Goal: Task Accomplishment & Management: Complete application form

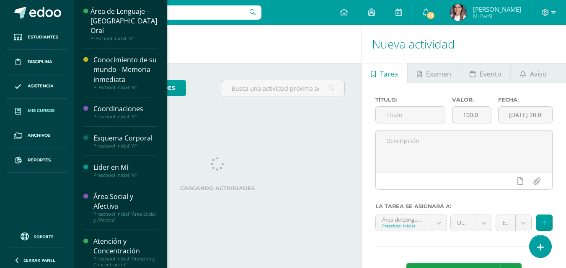
click at [49, 111] on span "Mis cursos" at bounding box center [41, 111] width 27 height 7
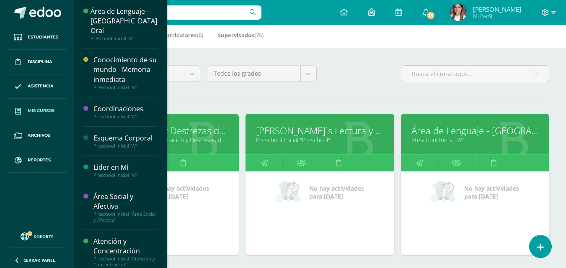
scroll to position [126, 0]
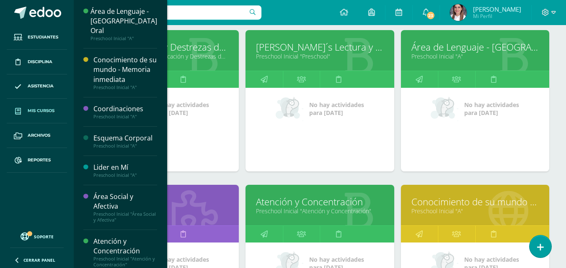
click at [299, 204] on link "Atención y Concentración" at bounding box center [319, 202] width 127 height 13
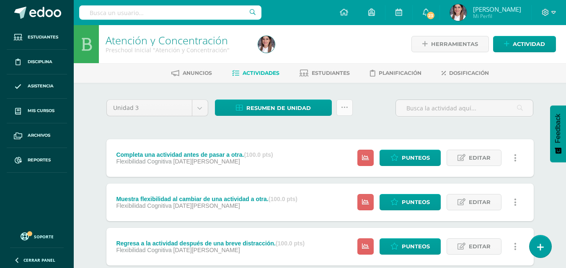
click at [337, 107] on link at bounding box center [344, 108] width 16 height 16
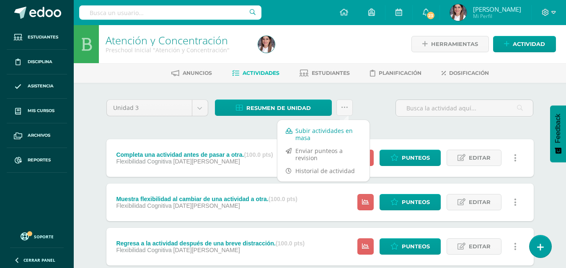
click at [317, 134] on link "Subir actividades en masa" at bounding box center [323, 134] width 92 height 20
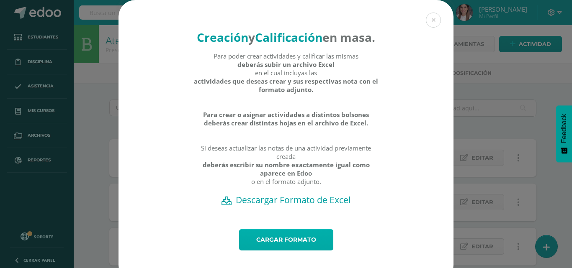
click at [264, 250] on link "Cargar formato" at bounding box center [286, 239] width 94 height 21
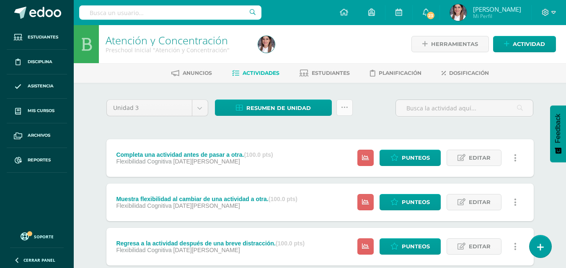
click at [350, 106] on link at bounding box center [344, 108] width 16 height 16
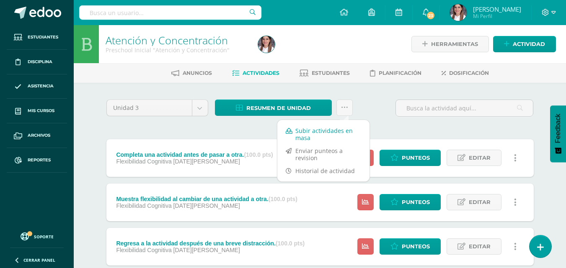
click at [327, 130] on link "Subir actividades en masa" at bounding box center [323, 134] width 92 height 20
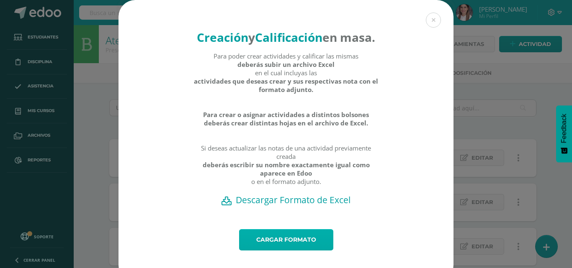
click at [284, 251] on link "Cargar formato" at bounding box center [286, 239] width 94 height 21
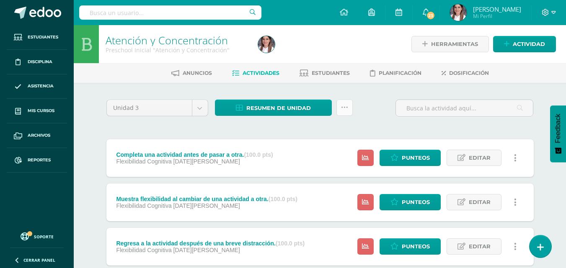
click at [344, 109] on icon at bounding box center [344, 107] width 7 height 7
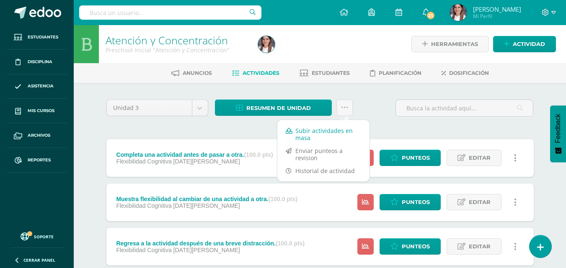
click at [327, 129] on link "Subir actividades en masa" at bounding box center [323, 134] width 92 height 20
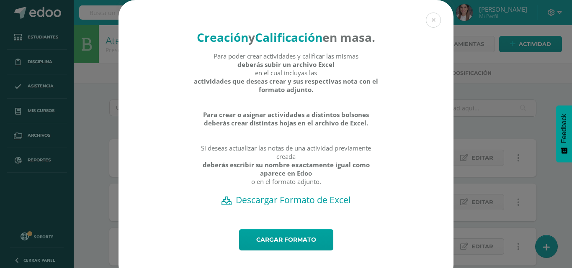
click at [300, 206] on h2 "Descargar Formato de Excel" at bounding box center [286, 200] width 306 height 12
click at [296, 251] on link "Cargar formato" at bounding box center [286, 239] width 94 height 21
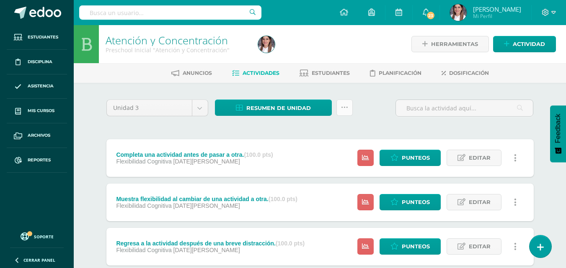
click at [344, 106] on icon at bounding box center [344, 107] width 7 height 7
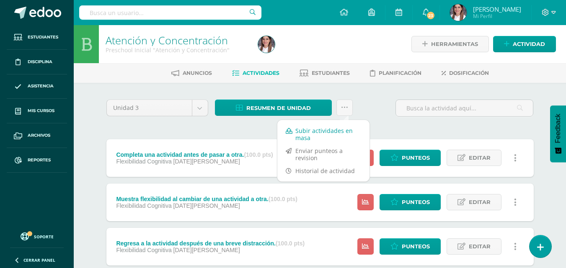
click at [309, 131] on link "Subir actividades en masa" at bounding box center [323, 134] width 92 height 20
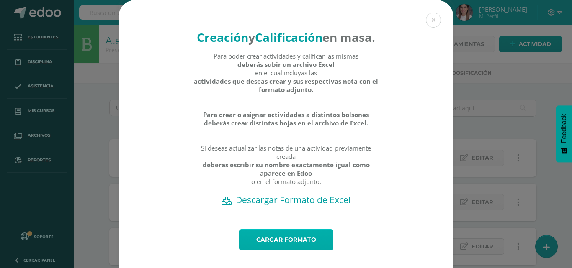
click at [284, 251] on link "Cargar formato" at bounding box center [286, 239] width 94 height 21
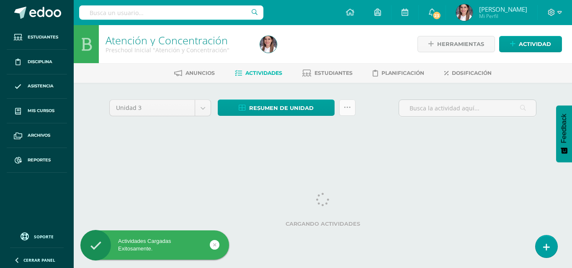
click at [343, 110] on link at bounding box center [347, 108] width 16 height 16
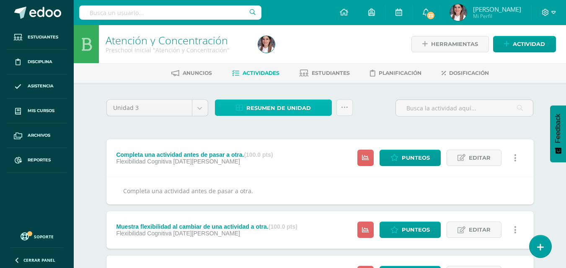
click at [276, 106] on span "Resumen de unidad" at bounding box center [278, 107] width 64 height 15
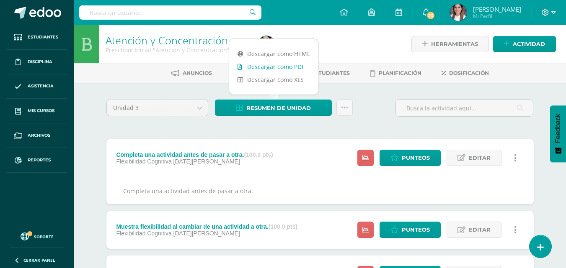
click at [273, 66] on link "Descargar como PDF" at bounding box center [273, 66] width 89 height 13
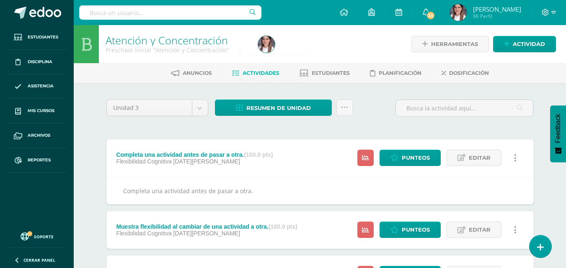
click at [346, 108] on icon at bounding box center [344, 107] width 7 height 7
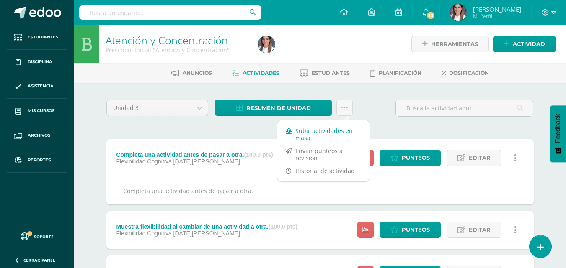
click at [305, 135] on link "Subir actividades en masa" at bounding box center [323, 134] width 92 height 20
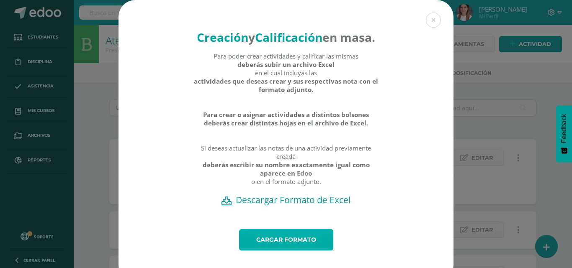
click at [290, 251] on link "Cargar formato" at bounding box center [286, 239] width 94 height 21
click at [298, 251] on link "Cargar formato" at bounding box center [286, 239] width 94 height 21
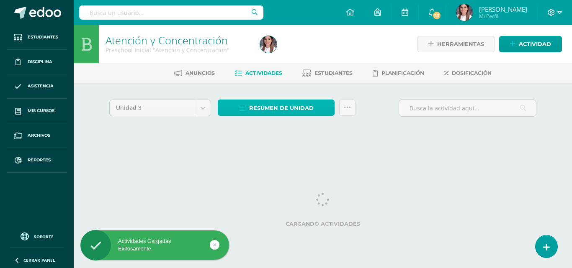
click at [305, 105] on span "Resumen de unidad" at bounding box center [281, 107] width 64 height 15
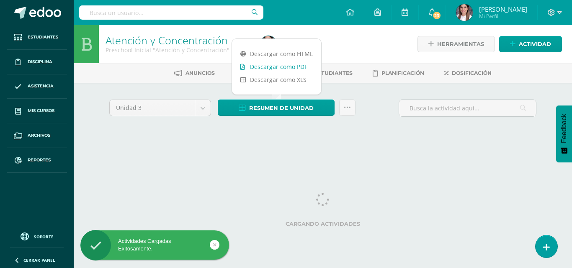
click at [297, 62] on link "Descargar como PDF" at bounding box center [276, 66] width 89 height 13
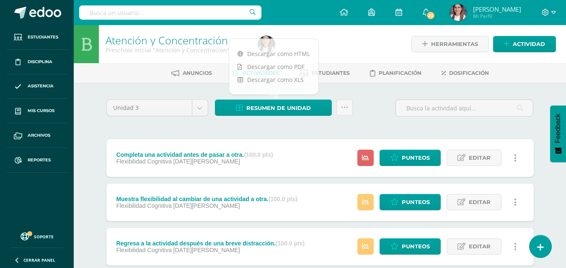
drag, startPoint x: 296, startPoint y: 118, endPoint x: 294, endPoint y: 122, distance: 4.8
click at [294, 120] on div "Resumen de unidad Subir actividades en masa Enviar punteos a revision Historial…" at bounding box center [283, 112] width 144 height 24
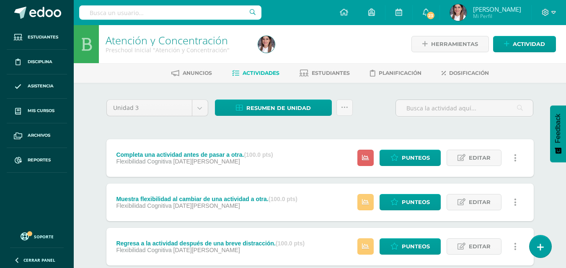
click at [206, 153] on div "Completa una actividad antes de pasar a otra. (100.0 pts)" at bounding box center [194, 155] width 157 height 7
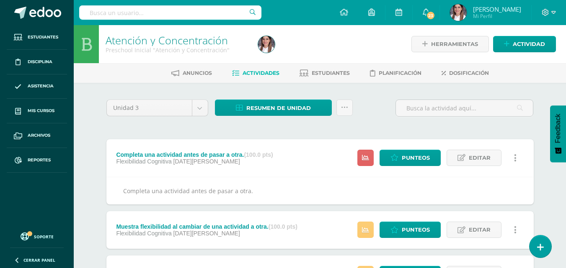
click at [206, 153] on div "Completa una actividad antes de pasar a otra. (100.0 pts)" at bounding box center [194, 155] width 157 height 7
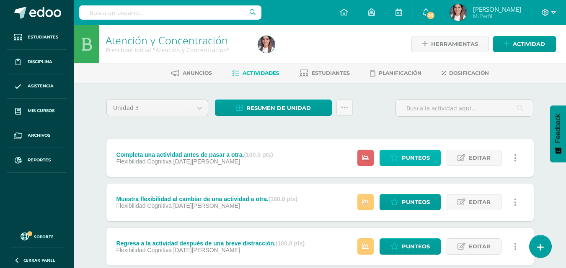
click at [413, 161] on span "Punteos" at bounding box center [416, 157] width 28 height 15
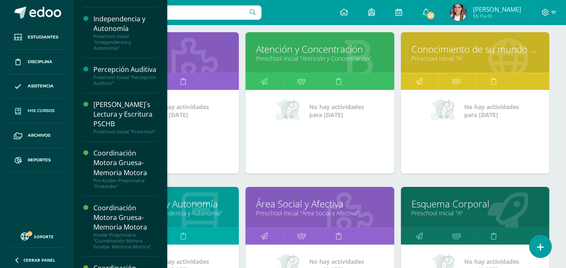
scroll to position [293, 0]
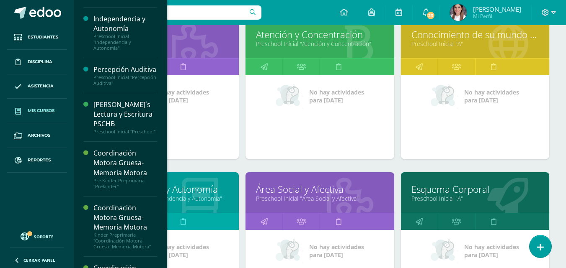
click at [192, 188] on link "Independencia y Autonomía" at bounding box center [164, 189] width 127 height 13
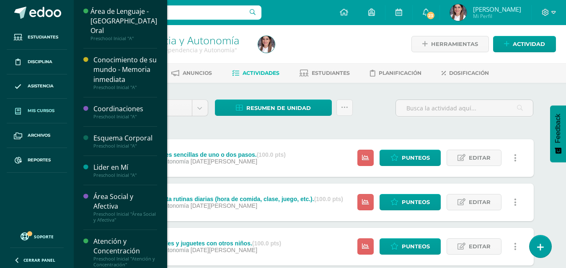
click at [41, 106] on link "Mis cursos" at bounding box center [37, 111] width 60 height 25
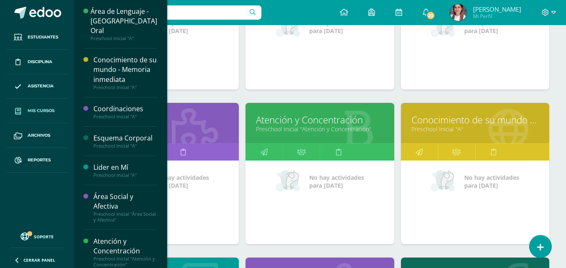
scroll to position [209, 0]
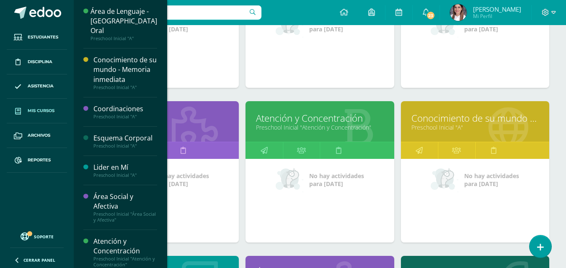
click at [303, 127] on link "Preschool Inicial "Atención y Concentración"" at bounding box center [319, 128] width 127 height 8
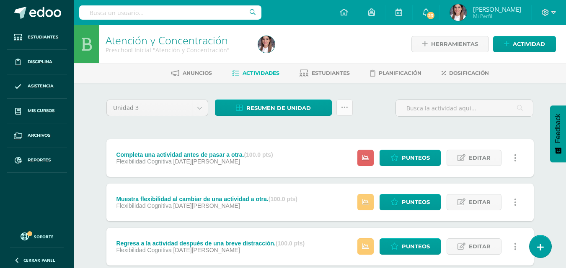
click at [346, 106] on icon at bounding box center [344, 107] width 7 height 7
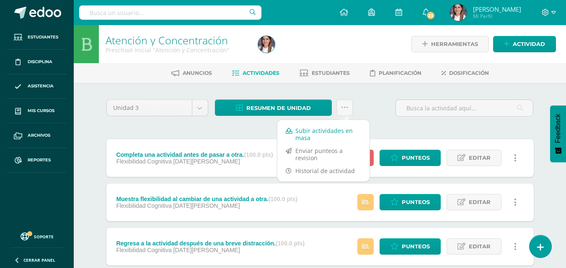
click at [329, 137] on link "Subir actividades en masa" at bounding box center [323, 134] width 92 height 20
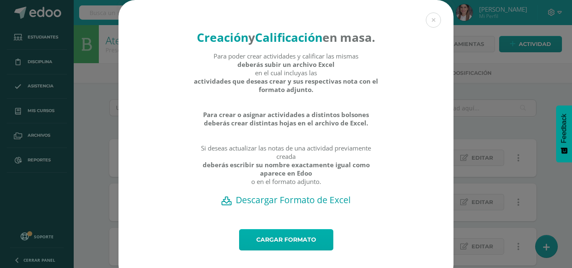
click at [276, 251] on link "Cargar formato" at bounding box center [286, 239] width 94 height 21
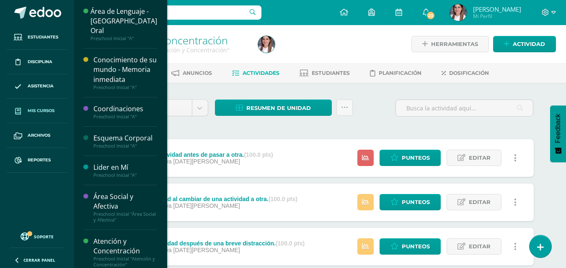
click at [54, 111] on span "Mis cursos" at bounding box center [41, 111] width 27 height 7
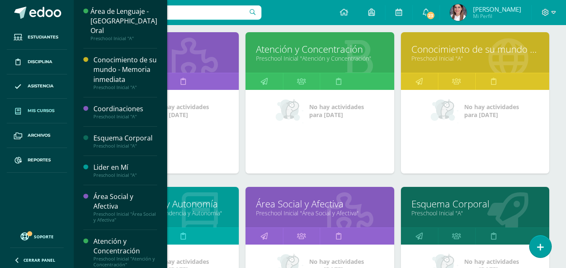
scroll to position [293, 0]
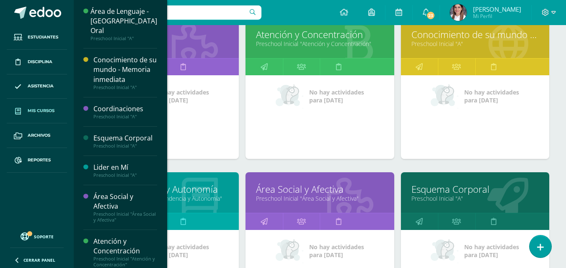
click at [193, 195] on link "Preschool Inicial "Independencia y Autonomía"" at bounding box center [164, 199] width 127 height 8
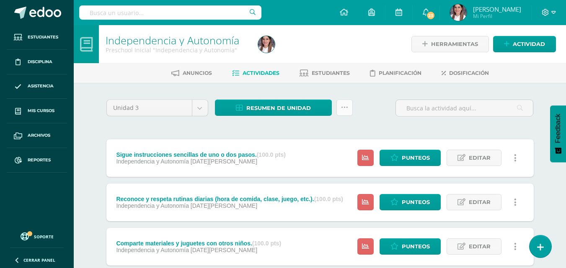
click at [343, 106] on icon at bounding box center [344, 107] width 7 height 7
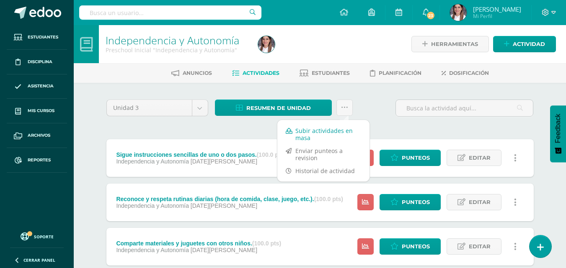
click at [322, 135] on link "Subir actividades en masa" at bounding box center [323, 134] width 92 height 20
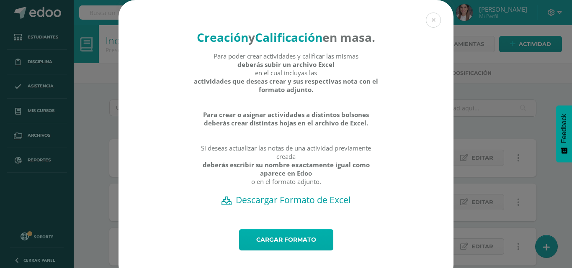
click at [256, 251] on link "Cargar formato" at bounding box center [286, 239] width 94 height 21
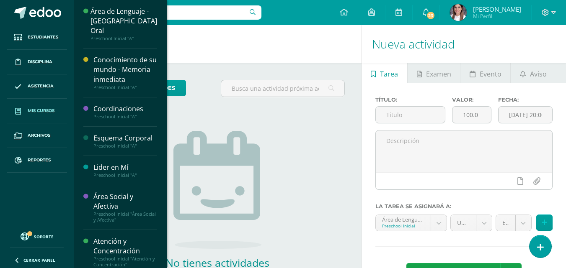
click at [45, 114] on span "Mis cursos" at bounding box center [41, 111] width 27 height 7
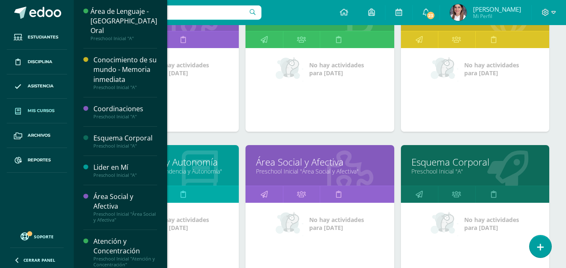
scroll to position [335, 0]
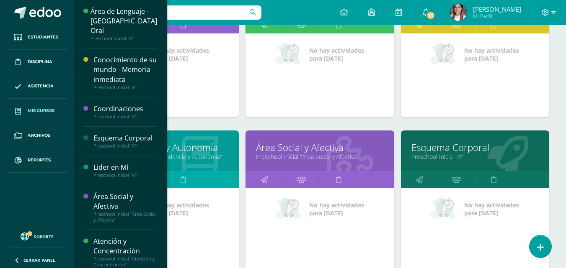
click at [296, 151] on link "Área Social y Afectiva" at bounding box center [319, 147] width 127 height 13
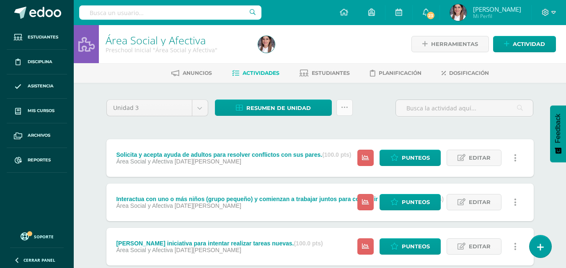
click at [343, 106] on icon at bounding box center [344, 107] width 7 height 7
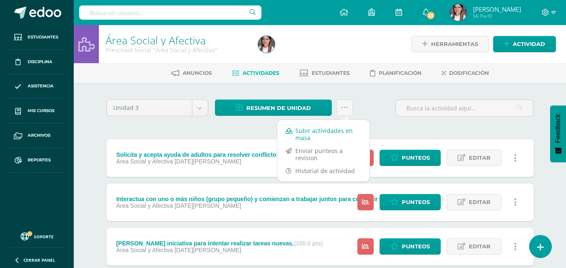
click at [330, 138] on link "Subir actividades en masa" at bounding box center [323, 134] width 92 height 20
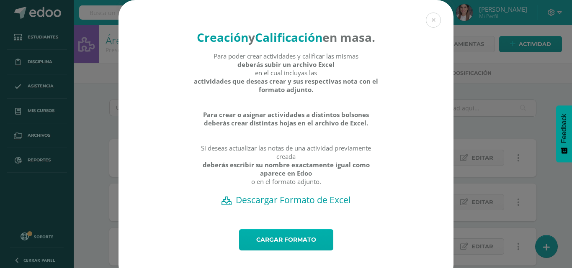
click at [289, 251] on link "Cargar formato" at bounding box center [286, 239] width 94 height 21
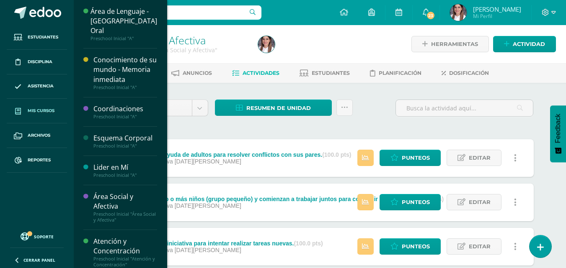
click at [33, 109] on span "Mis cursos" at bounding box center [41, 111] width 27 height 7
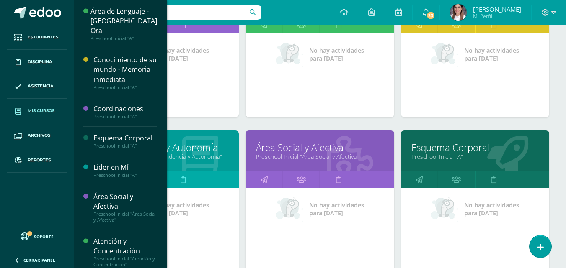
scroll to position [377, 0]
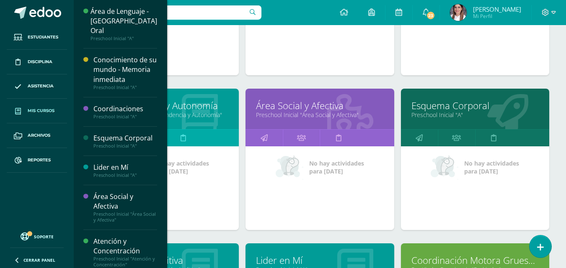
click at [426, 107] on link "Esquema Corporal" at bounding box center [474, 105] width 127 height 13
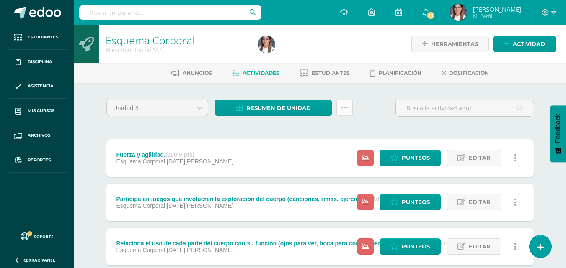
click at [348, 107] on link at bounding box center [344, 108] width 16 height 16
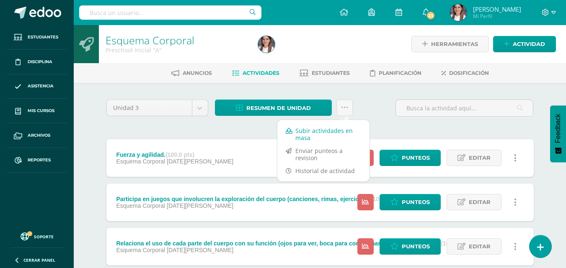
click at [314, 133] on link "Subir actividades en masa" at bounding box center [323, 134] width 92 height 20
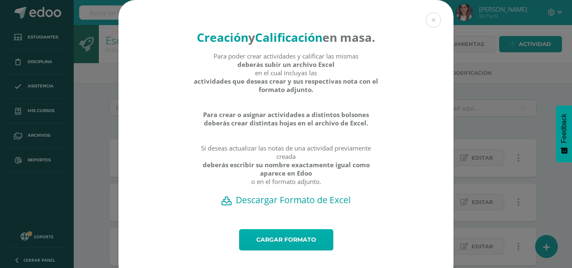
click at [282, 251] on link "Cargar formato" at bounding box center [286, 239] width 94 height 21
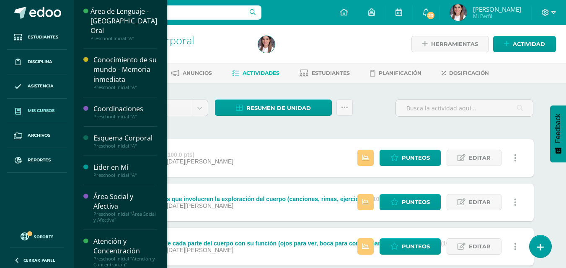
click at [38, 110] on span "Mis cursos" at bounding box center [41, 111] width 27 height 7
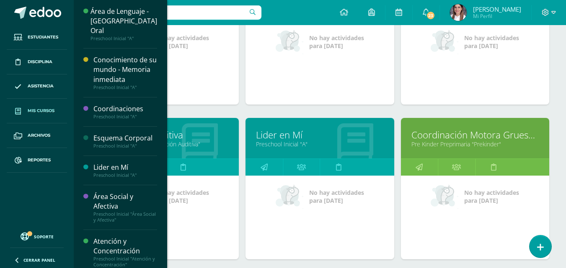
click at [169, 137] on link "Percepción Auditiva" at bounding box center [164, 135] width 127 height 13
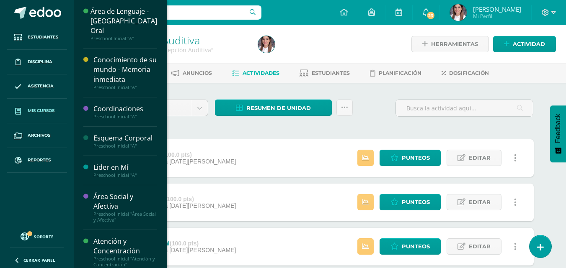
click at [40, 110] on span "Mis cursos" at bounding box center [41, 111] width 27 height 7
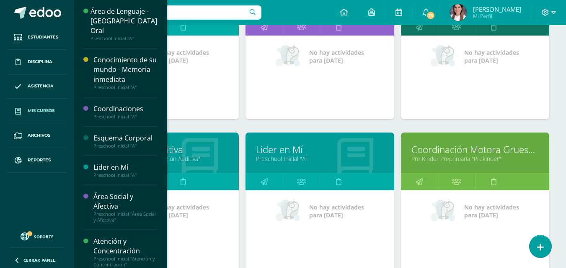
scroll to position [502, 0]
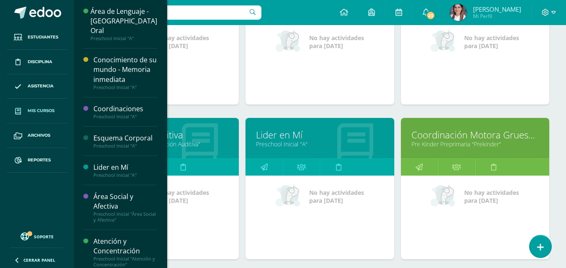
click at [289, 138] on link "Lider en Mí" at bounding box center [319, 135] width 127 height 13
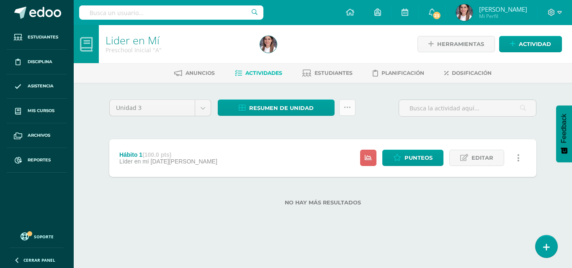
click at [345, 106] on icon at bounding box center [347, 107] width 7 height 7
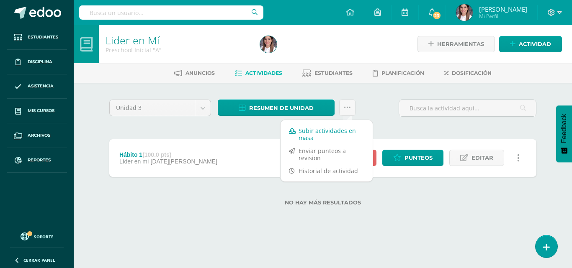
click at [332, 134] on link "Subir actividades en masa" at bounding box center [327, 134] width 92 height 20
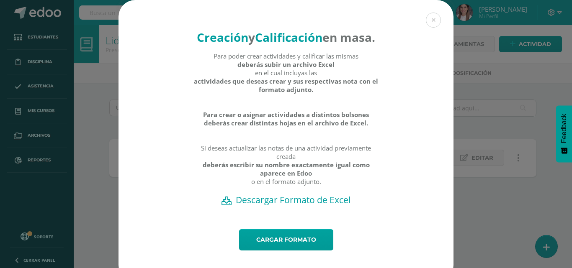
click at [272, 206] on h2 "Descargar Formato de Excel" at bounding box center [286, 200] width 306 height 12
click at [271, 251] on link "Cargar formato" at bounding box center [286, 239] width 94 height 21
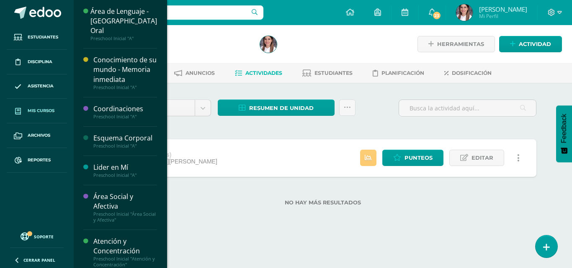
click at [47, 113] on span "Mis cursos" at bounding box center [41, 111] width 27 height 7
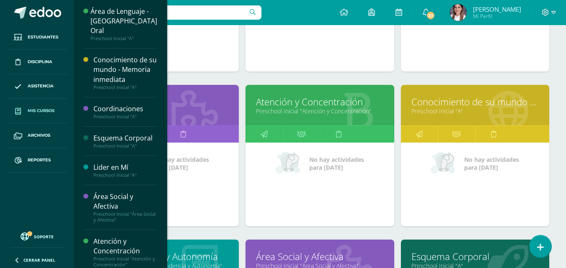
scroll to position [209, 0]
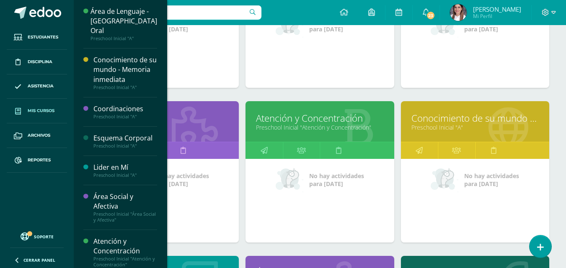
click at [456, 124] on link "Preschool Inicial "A"" at bounding box center [474, 128] width 127 height 8
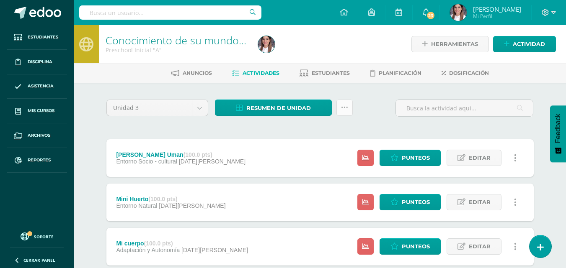
click at [342, 109] on icon at bounding box center [344, 107] width 7 height 7
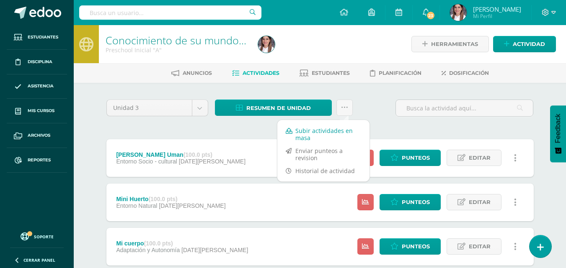
click at [330, 135] on link "Subir actividades en masa" at bounding box center [323, 134] width 92 height 20
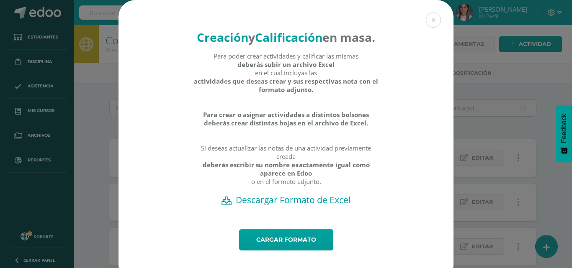
click at [292, 206] on h2 "Descargar Formato de Excel" at bounding box center [286, 200] width 306 height 12
click at [426, 19] on button at bounding box center [433, 20] width 15 height 15
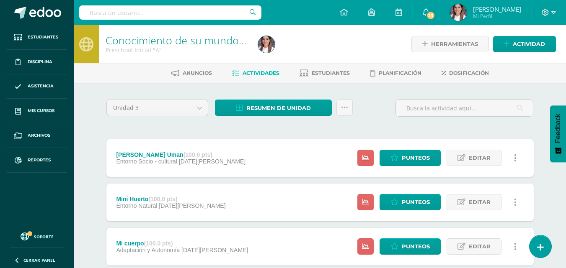
drag, startPoint x: 139, startPoint y: 154, endPoint x: 104, endPoint y: 143, distance: 36.4
click at [104, 143] on div "Unidad 3 Unidad 1 Unidad 2 Unidad 3 Unidad 4 Resumen de unidad Descargar como H…" at bounding box center [320, 202] width 434 height 205
click at [477, 157] on span "Editar" at bounding box center [480, 157] width 22 height 15
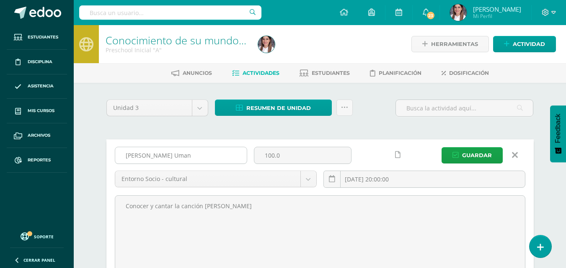
click at [169, 156] on input "Tecún Uman" at bounding box center [180, 155] width 131 height 16
type input "T"
type input "Partes de la Casa"
click at [476, 153] on span "Guardar" at bounding box center [477, 155] width 30 height 15
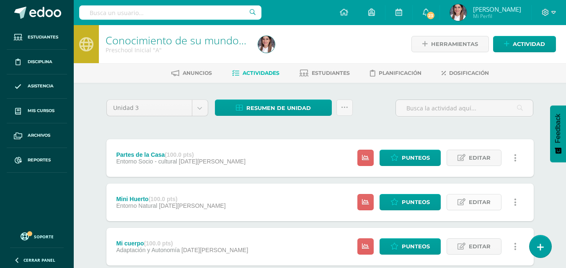
click at [470, 198] on span "Editar" at bounding box center [480, 202] width 22 height 15
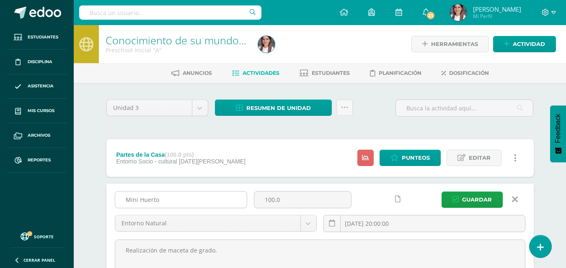
click at [170, 201] on input "Mini Huerto" at bounding box center [180, 200] width 131 height 16
type input "M"
type input "Clasificación de animales"
click at [458, 198] on icon "submit" at bounding box center [455, 199] width 6 height 7
click at [472, 196] on span "Guardar" at bounding box center [477, 199] width 30 height 15
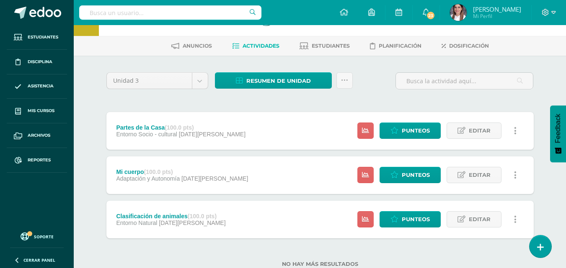
scroll to position [42, 0]
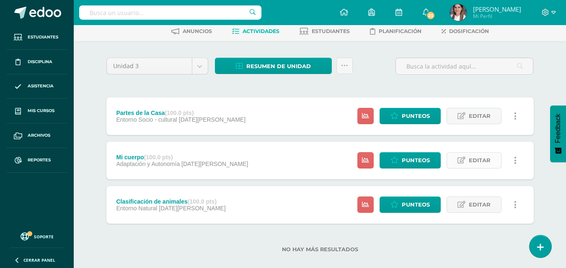
click at [481, 162] on span "Editar" at bounding box center [480, 160] width 22 height 15
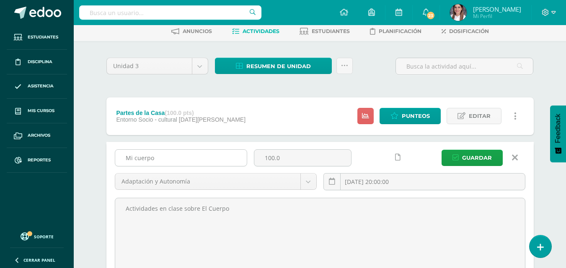
click at [167, 155] on input "Mi cuerpo" at bounding box center [180, 158] width 131 height 16
type input "M"
type input "Depósitos emocionales"
click at [483, 155] on span "Guardar" at bounding box center [477, 157] width 30 height 15
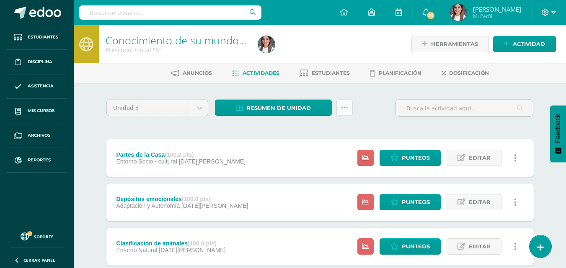
click at [342, 108] on icon at bounding box center [344, 107] width 7 height 7
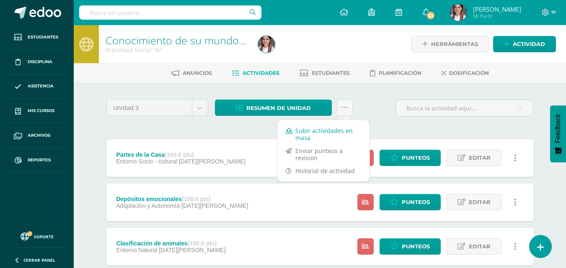
click at [316, 131] on link "Subir actividades en masa" at bounding box center [323, 134] width 92 height 20
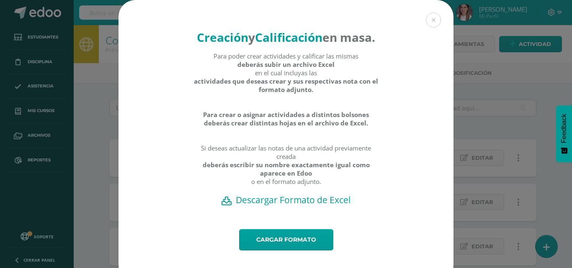
click at [261, 206] on h2 "Descargar Formato de Excel" at bounding box center [286, 200] width 306 height 12
click at [279, 251] on link "Cargar formato" at bounding box center [286, 239] width 94 height 21
click at [270, 251] on link "Cargar formato" at bounding box center [286, 239] width 94 height 21
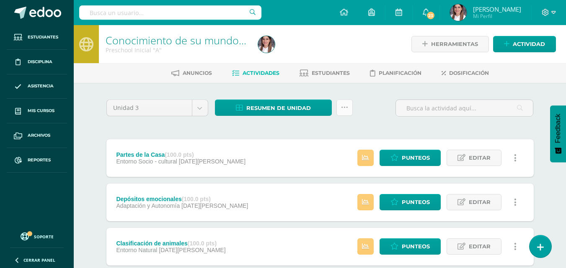
click at [345, 104] on icon at bounding box center [344, 107] width 7 height 7
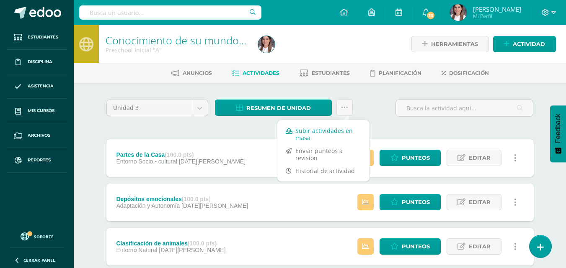
click at [317, 133] on link "Subir actividades en masa" at bounding box center [323, 134] width 92 height 20
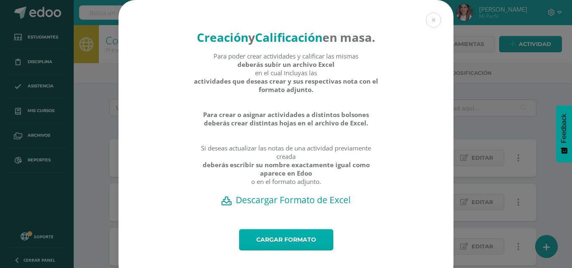
click at [284, 251] on link "Cargar formato" at bounding box center [286, 239] width 94 height 21
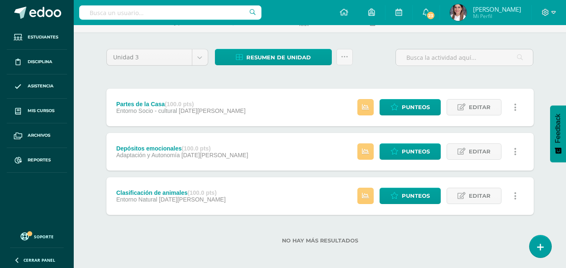
scroll to position [53, 0]
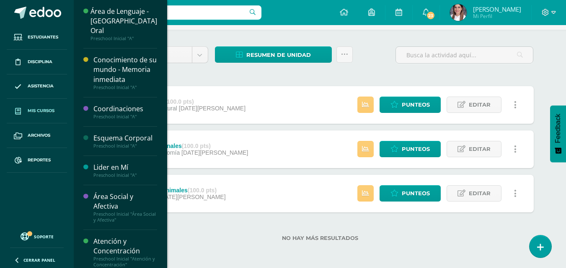
click at [37, 108] on span "Mis cursos" at bounding box center [41, 111] width 27 height 7
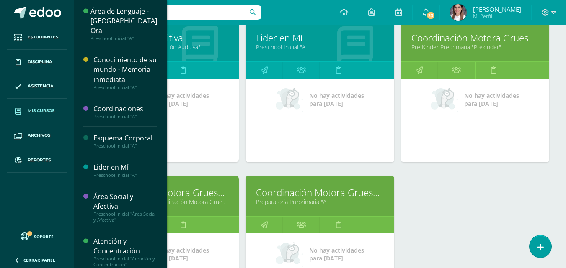
scroll to position [614, 0]
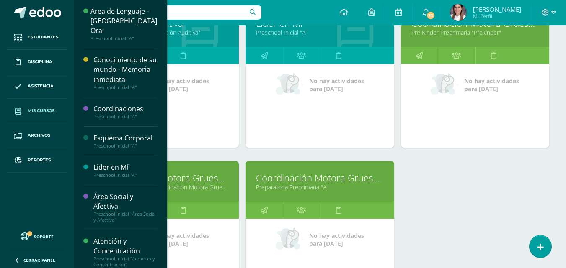
click at [309, 180] on link "Coordinación Motora Gruesa- Memoria Motora" at bounding box center [319, 178] width 127 height 13
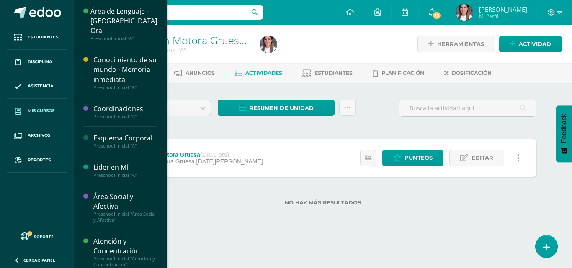
click at [49, 106] on link "Mis cursos" at bounding box center [37, 111] width 60 height 25
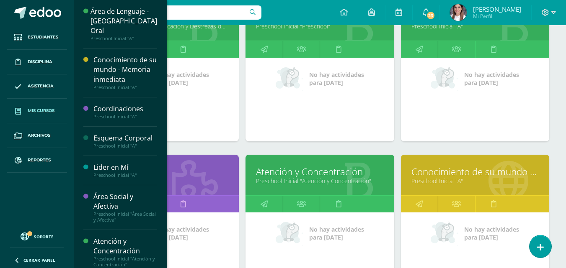
scroll to position [167, 0]
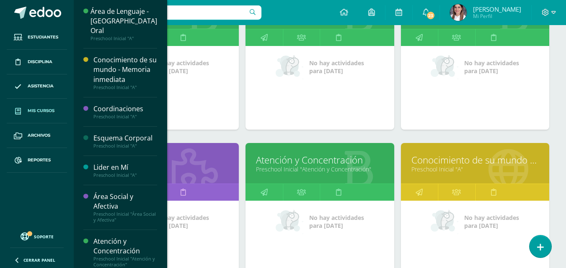
click at [310, 163] on link "Atención y Concentración" at bounding box center [319, 160] width 127 height 13
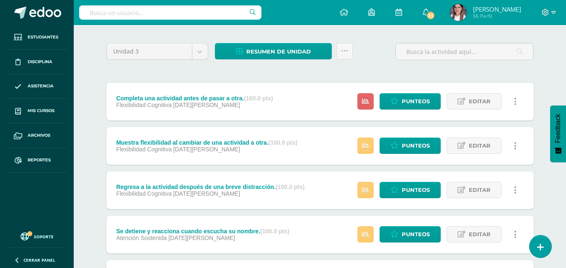
scroll to position [42, 0]
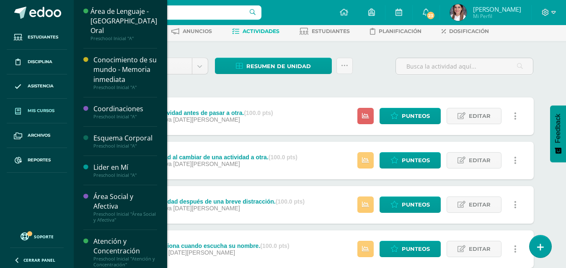
click at [54, 113] on span "Mis cursos" at bounding box center [41, 111] width 27 height 7
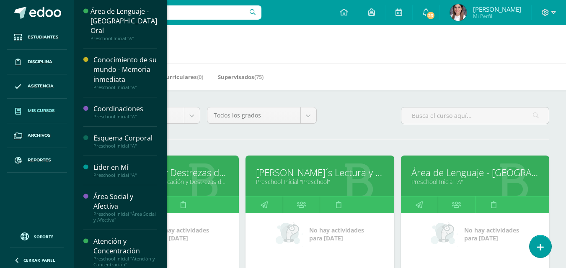
click at [192, 178] on link "Comunicación y Destrezas de P." at bounding box center [164, 172] width 127 height 13
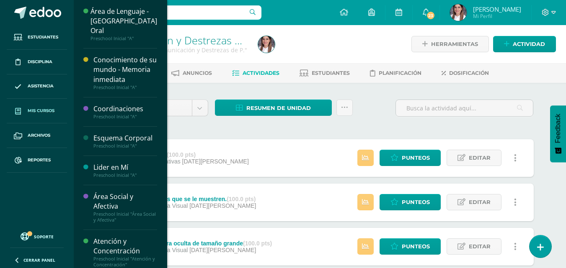
click at [41, 109] on span "Mis cursos" at bounding box center [41, 111] width 27 height 7
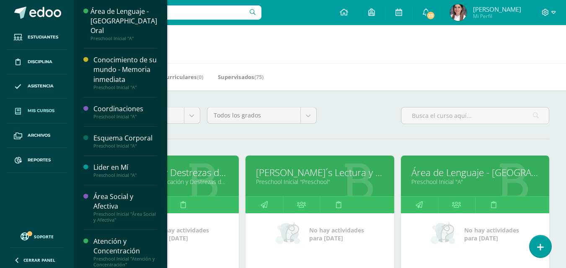
click at [292, 169] on link "[PERSON_NAME]´s Lectura y Escritura PSCHB" at bounding box center [319, 172] width 127 height 13
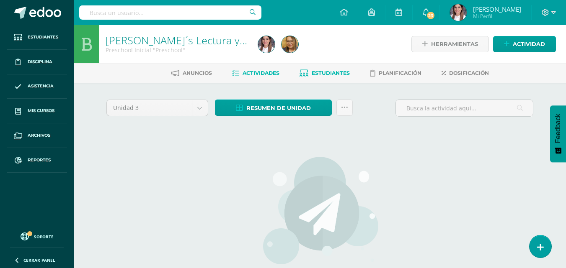
click at [332, 70] on link "Estudiantes" at bounding box center [324, 73] width 50 height 13
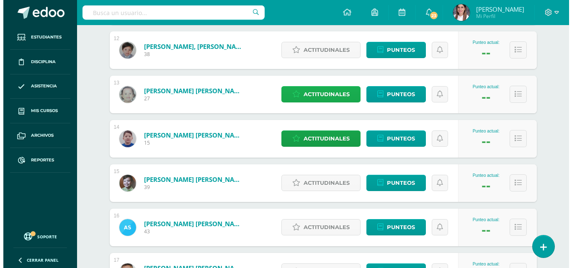
scroll to position [697, 0]
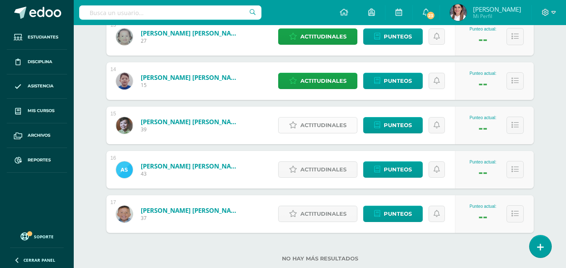
click at [325, 123] on span "Actitudinales" at bounding box center [323, 125] width 46 height 15
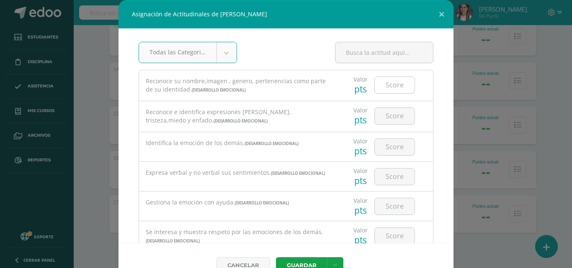
click at [399, 80] on input "number" at bounding box center [395, 85] width 40 height 16
click at [391, 89] on input "number" at bounding box center [395, 85] width 40 height 16
type input "100"
click at [399, 118] on input "number" at bounding box center [395, 116] width 40 height 16
type input "100"
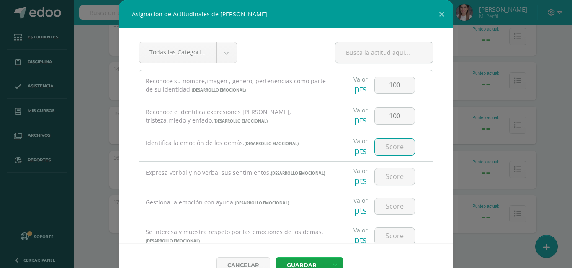
click at [390, 147] on input "number" at bounding box center [395, 147] width 40 height 16
type input "100"
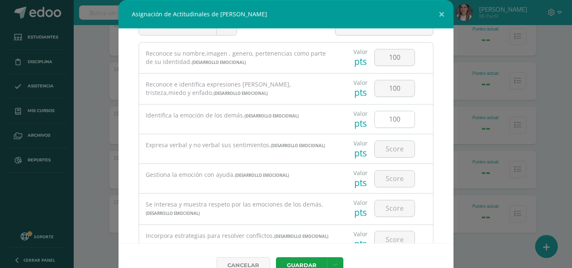
scroll to position [42, 0]
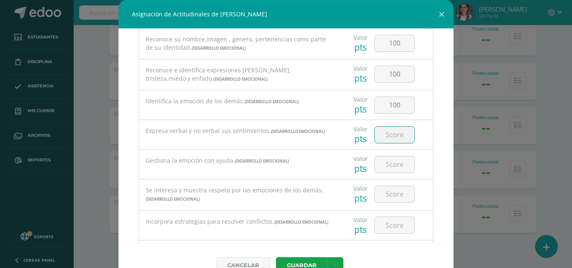
click at [388, 137] on input "number" at bounding box center [395, 135] width 40 height 16
type input "100"
click at [388, 161] on input "number" at bounding box center [395, 165] width 40 height 16
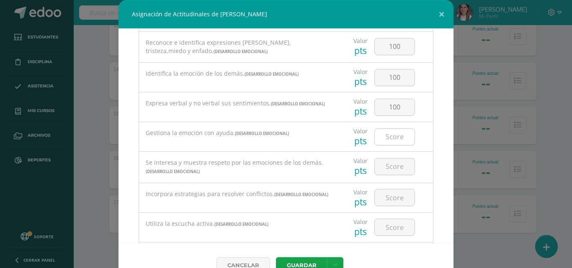
scroll to position [84, 0]
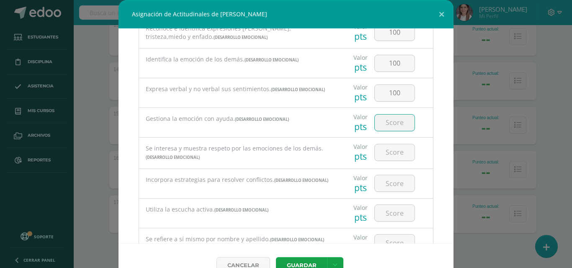
click at [385, 124] on input "number" at bounding box center [395, 123] width 40 height 16
type input "1"
click at [393, 121] on input "number" at bounding box center [395, 123] width 40 height 16
type input "100"
click at [385, 150] on input "number" at bounding box center [395, 152] width 40 height 16
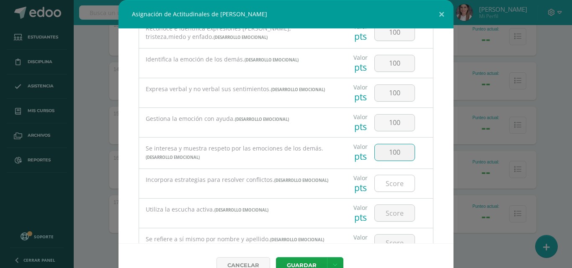
type input "100"
click at [390, 181] on input "number" at bounding box center [395, 183] width 40 height 16
type input "94"
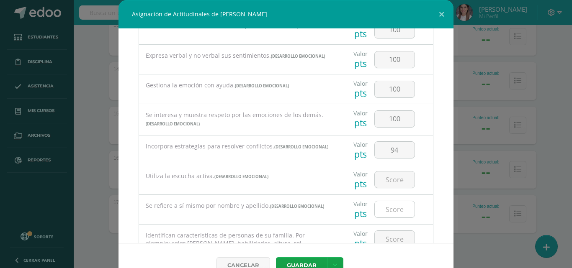
scroll to position [126, 0]
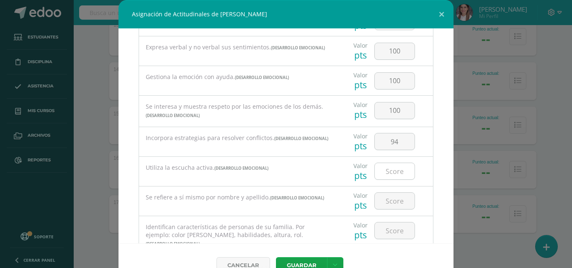
click at [390, 175] on input "number" at bounding box center [395, 171] width 40 height 16
type input "100"
click at [389, 139] on input "94" at bounding box center [395, 142] width 40 height 16
type input "9"
type input "0"
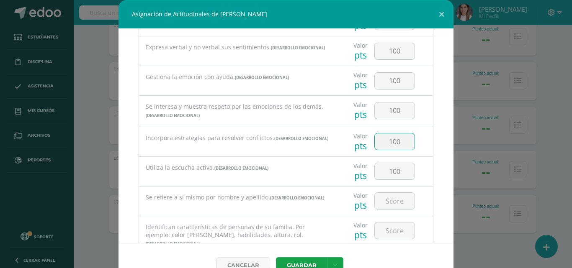
type input "100"
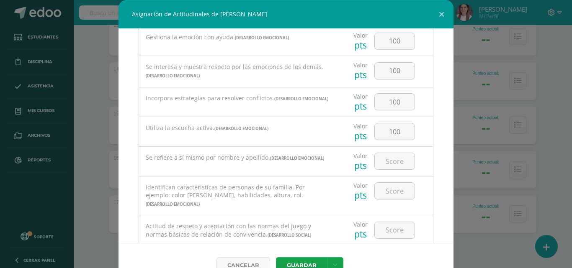
scroll to position [209, 0]
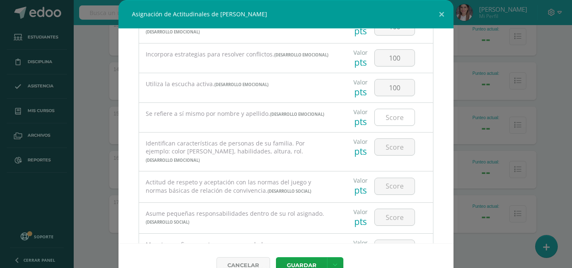
click at [402, 120] on input "number" at bounding box center [395, 117] width 40 height 16
type input "94"
click at [384, 152] on input "number" at bounding box center [395, 147] width 40 height 16
type input "94"
click at [390, 186] on input "number" at bounding box center [395, 186] width 40 height 16
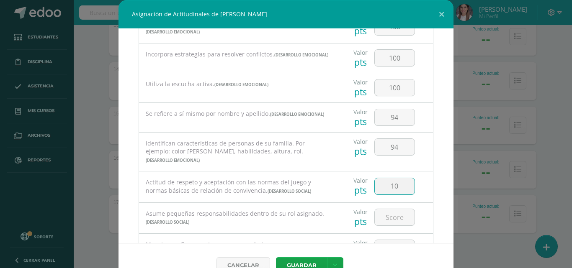
type input "100"
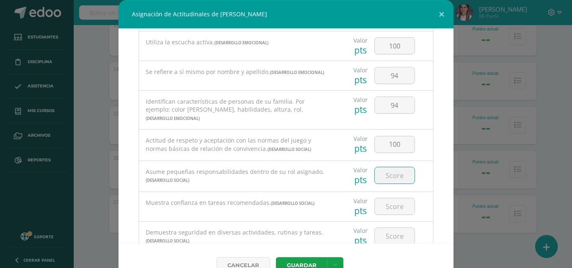
click at [395, 170] on input "number" at bounding box center [395, 175] width 40 height 16
type input "94"
click at [394, 199] on input "number" at bounding box center [395, 206] width 40 height 16
type input "94"
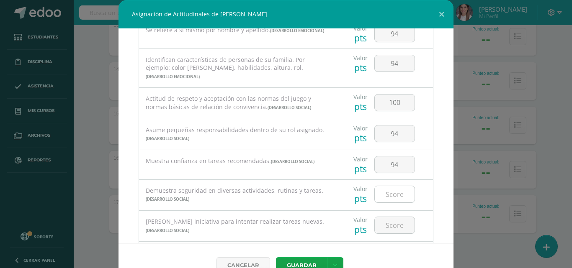
scroll to position [335, 0]
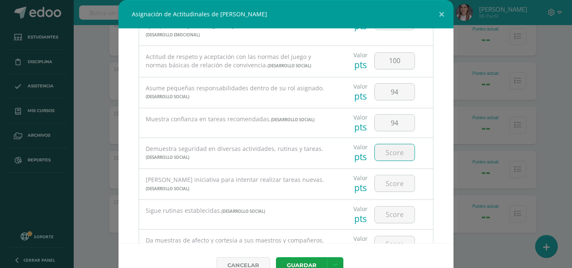
click at [390, 148] on input "number" at bounding box center [395, 152] width 40 height 16
type input "94"
click at [387, 176] on input "number" at bounding box center [395, 183] width 40 height 16
type input "94"
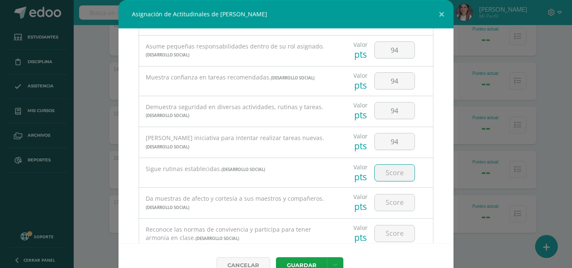
click at [382, 166] on input "number" at bounding box center [395, 173] width 40 height 16
type input "94"
click at [386, 195] on input "number" at bounding box center [395, 203] width 40 height 16
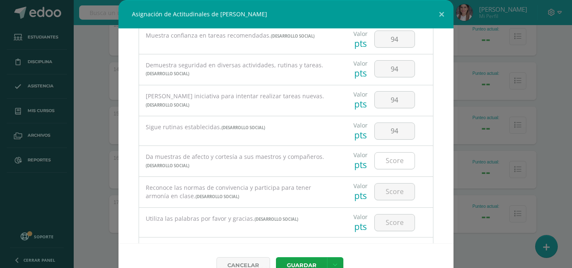
click at [397, 160] on input "number" at bounding box center [395, 161] width 40 height 16
type input "94"
click at [384, 186] on input "number" at bounding box center [395, 192] width 40 height 16
type input "4"
type input "100"
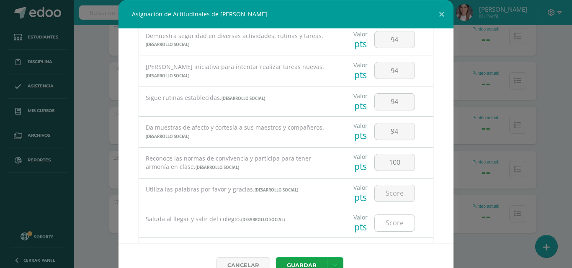
scroll to position [461, 0]
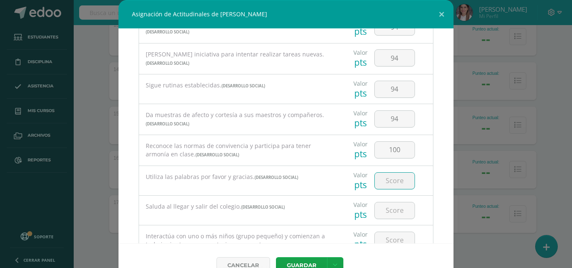
drag, startPoint x: 388, startPoint y: 176, endPoint x: 393, endPoint y: 176, distance: 5.0
click at [389, 176] on input "number" at bounding box center [395, 181] width 40 height 16
type input "100"
click at [376, 206] on input "number" at bounding box center [395, 211] width 40 height 16
type input "94"
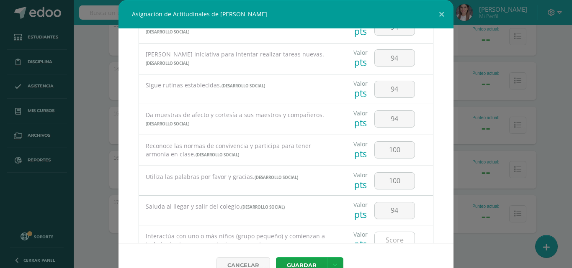
scroll to position [502, 0]
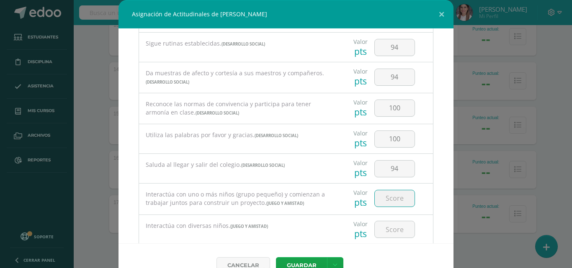
click at [391, 191] on input "number" at bounding box center [395, 199] width 40 height 16
type input "100"
click at [386, 225] on input "number" at bounding box center [395, 230] width 40 height 16
type input "100"
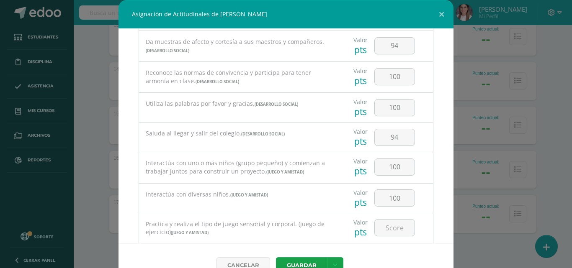
scroll to position [586, 0]
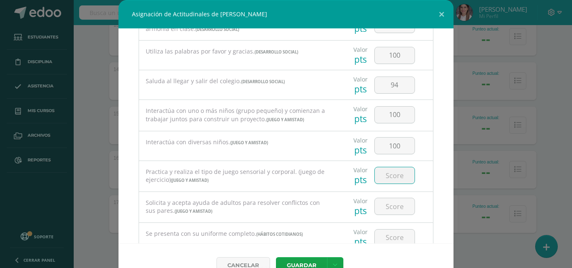
click at [390, 175] on input "number" at bounding box center [395, 175] width 40 height 16
type input "100"
click at [385, 198] on input "number" at bounding box center [395, 206] width 40 height 16
type input "100"
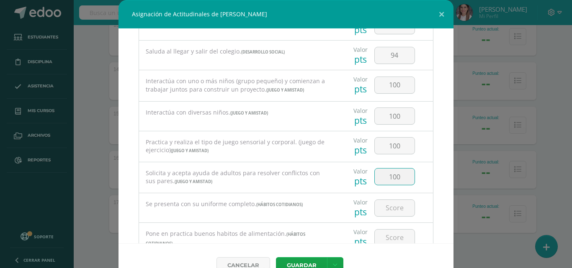
scroll to position [628, 0]
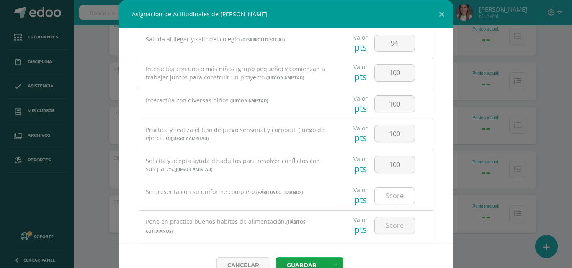
click at [386, 191] on input "number" at bounding box center [395, 196] width 40 height 16
type input "100"
click at [389, 223] on input "number" at bounding box center [395, 226] width 40 height 16
type input "100"
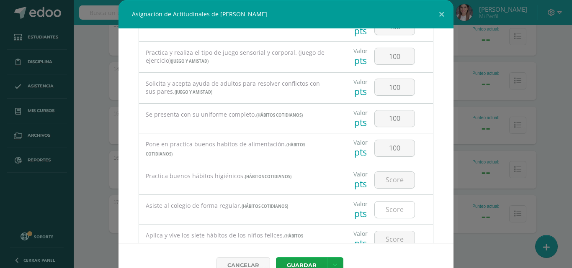
scroll to position [712, 0]
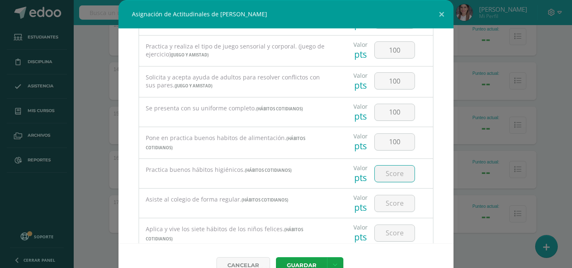
click at [392, 170] on input "number" at bounding box center [395, 174] width 40 height 16
type input "100"
click at [386, 197] on input "number" at bounding box center [395, 204] width 40 height 16
type input "9"
type input "79"
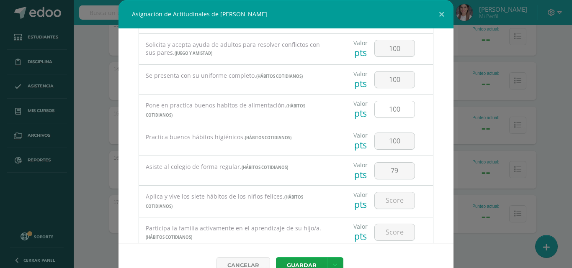
scroll to position [754, 0]
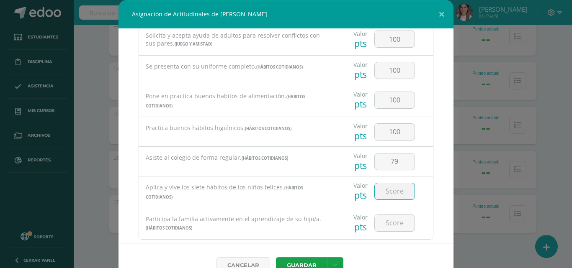
click at [387, 188] on input "number" at bounding box center [395, 191] width 40 height 16
type input "94"
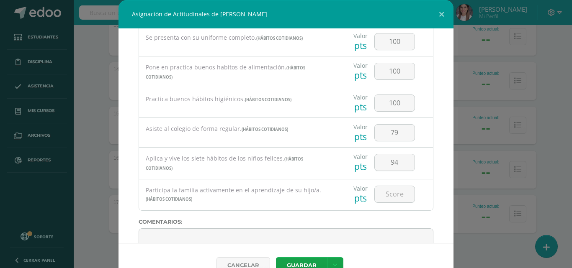
scroll to position [796, 0]
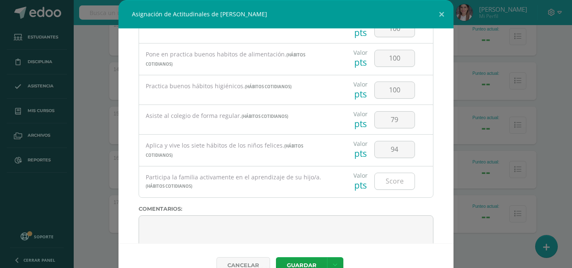
click at [380, 174] on input "number" at bounding box center [395, 181] width 40 height 16
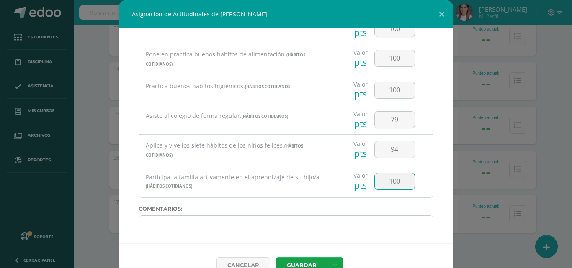
type input "100"
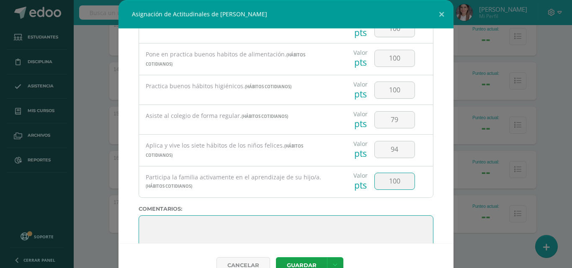
click at [165, 224] on textarea at bounding box center [286, 237] width 295 height 42
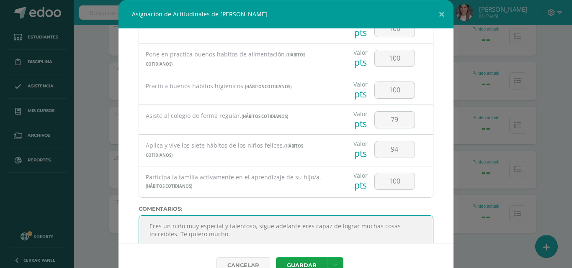
click at [166, 222] on textarea at bounding box center [286, 237] width 295 height 42
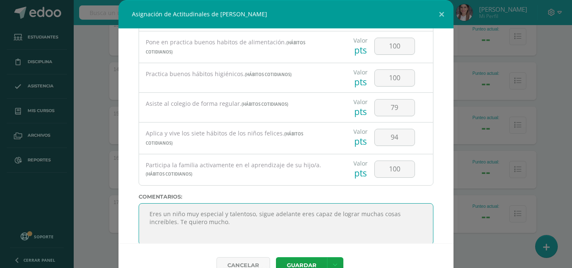
scroll to position [817, 0]
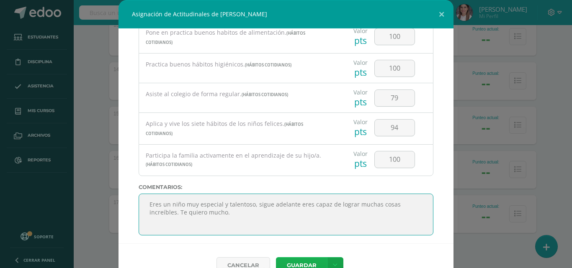
type textarea "Eres un niño muy especial y talentoso, sigue adelante eres capaz de lograr much…"
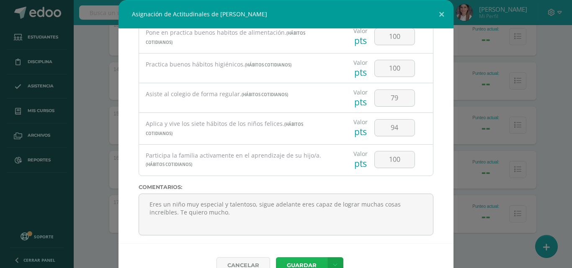
click at [310, 265] on button "Guardar" at bounding box center [301, 266] width 51 height 16
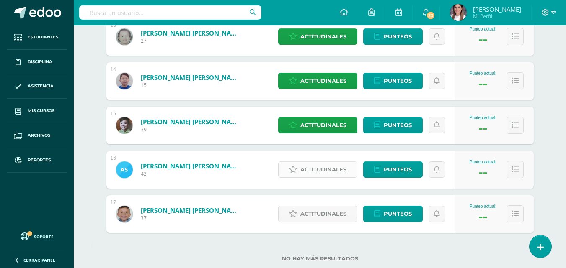
click at [313, 170] on span "Actitudinales" at bounding box center [323, 169] width 46 height 15
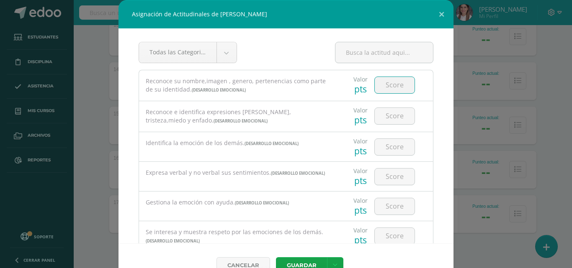
click at [398, 90] on input "number" at bounding box center [395, 85] width 40 height 16
type input "100"
click at [392, 114] on input "number" at bounding box center [395, 116] width 40 height 16
type input "100"
click at [390, 141] on input "number" at bounding box center [395, 147] width 40 height 16
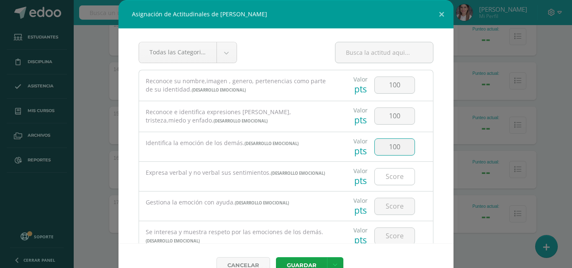
type input "100"
click at [388, 171] on input "number" at bounding box center [395, 177] width 40 height 16
type input "100"
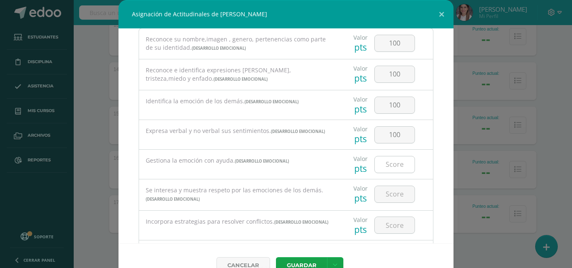
click at [390, 166] on input "number" at bounding box center [395, 165] width 40 height 16
type input "1"
type input "94"
click at [375, 190] on input "number" at bounding box center [395, 194] width 40 height 16
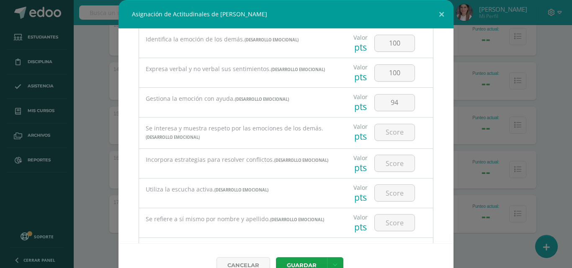
scroll to position [126, 0]
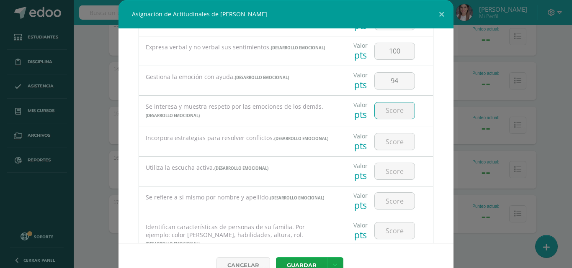
click at [389, 109] on input "number" at bounding box center [395, 111] width 40 height 16
type input "94"
click at [379, 140] on input "number" at bounding box center [395, 142] width 40 height 16
type input "94"
click at [386, 169] on input "number" at bounding box center [395, 171] width 40 height 16
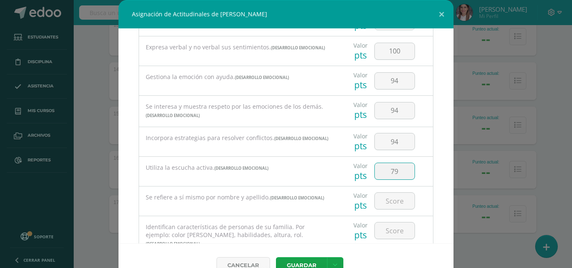
type input "79"
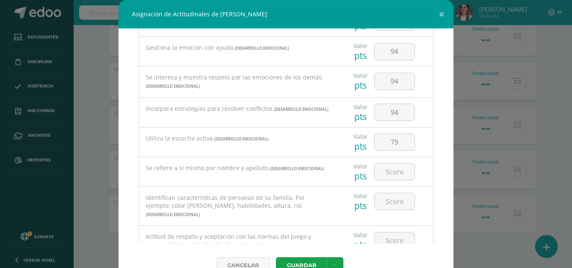
scroll to position [167, 0]
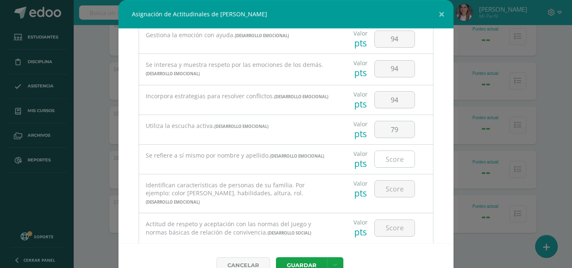
click at [386, 162] on input "number" at bounding box center [395, 159] width 40 height 16
type input "94"
click at [388, 186] on input "number" at bounding box center [395, 189] width 40 height 16
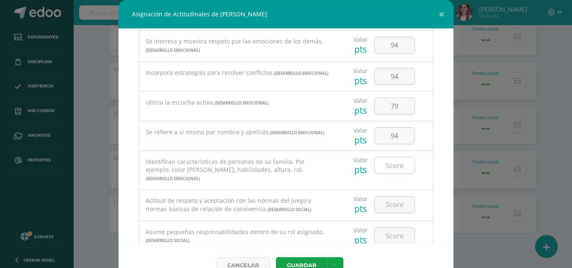
scroll to position [209, 0]
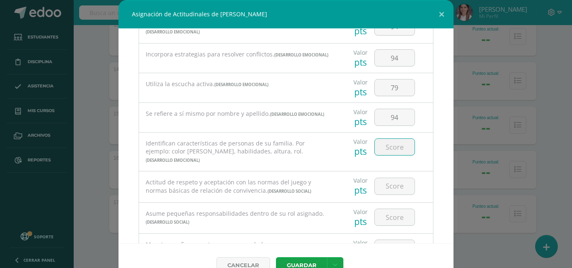
click at [404, 149] on input "number" at bounding box center [395, 147] width 40 height 16
type input "94"
click at [392, 178] on input "number" at bounding box center [395, 186] width 40 height 16
type input "94"
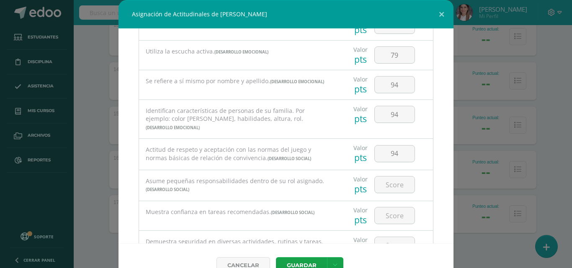
scroll to position [251, 0]
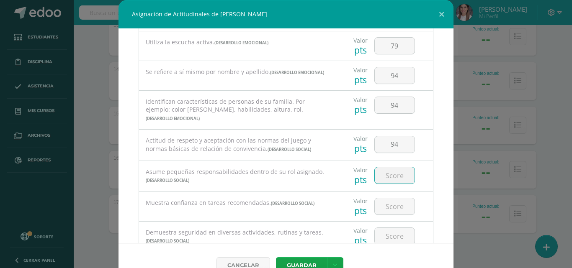
click at [397, 170] on input "number" at bounding box center [395, 175] width 40 height 16
type input "9"
type input "79"
click at [392, 140] on input "94" at bounding box center [395, 145] width 40 height 16
type input "9"
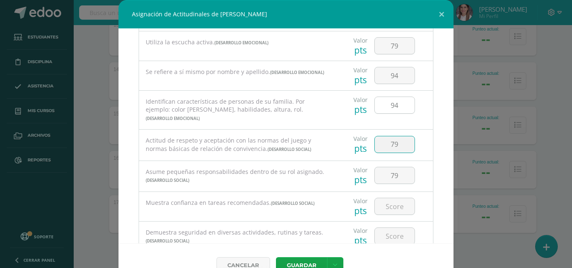
type input "79"
click at [393, 106] on input "94" at bounding box center [395, 105] width 40 height 16
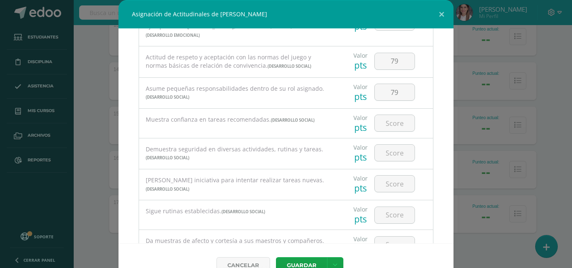
scroll to position [335, 0]
click at [386, 116] on input "number" at bounding box center [395, 123] width 40 height 16
type input "94"
click at [394, 155] on div at bounding box center [394, 152] width 41 height 17
click at [397, 147] on input "number" at bounding box center [395, 152] width 40 height 16
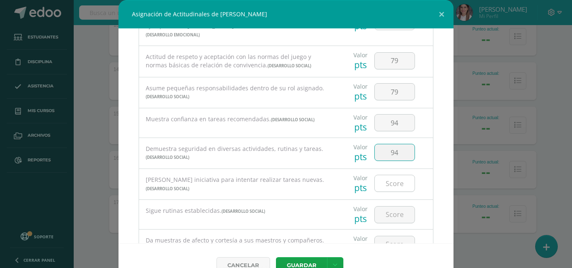
type input "94"
click at [403, 180] on input "number" at bounding box center [395, 183] width 40 height 16
type input "94"
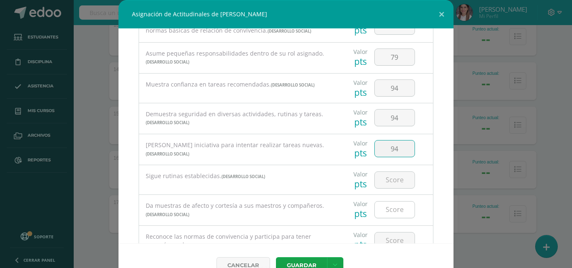
scroll to position [377, 0]
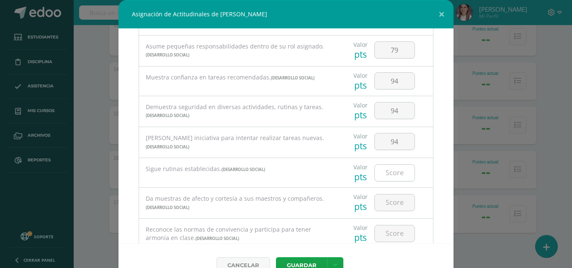
click at [385, 169] on input "number" at bounding box center [395, 173] width 40 height 16
type input "79"
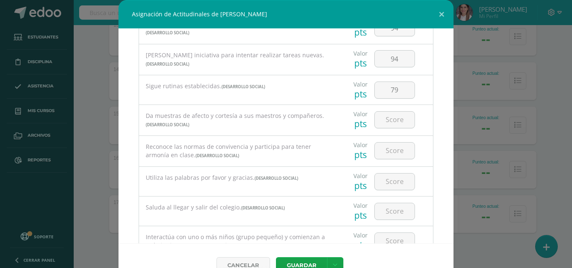
scroll to position [461, 0]
click at [388, 112] on input "number" at bounding box center [395, 119] width 40 height 16
type input "94"
click at [389, 145] on input "number" at bounding box center [395, 150] width 40 height 16
type input "94"
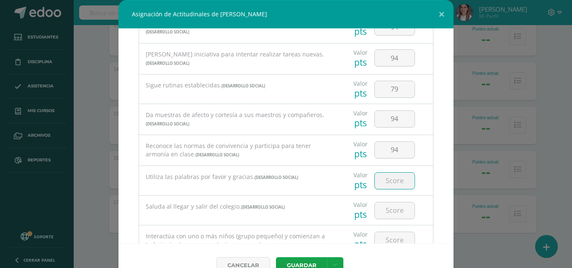
click at [375, 174] on input "number" at bounding box center [395, 181] width 40 height 16
type input "94"
click at [379, 203] on input "number" at bounding box center [395, 211] width 40 height 16
type input "94"
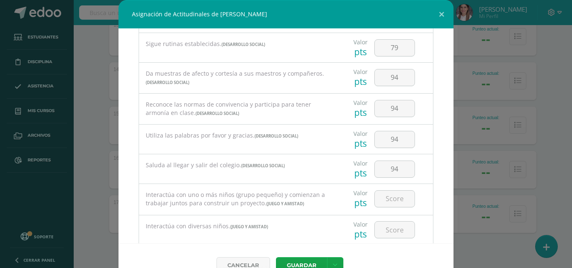
scroll to position [502, 0]
click at [398, 194] on input "number" at bounding box center [395, 199] width 40 height 16
type input "1"
type input "94"
click at [376, 230] on input "number" at bounding box center [395, 230] width 40 height 16
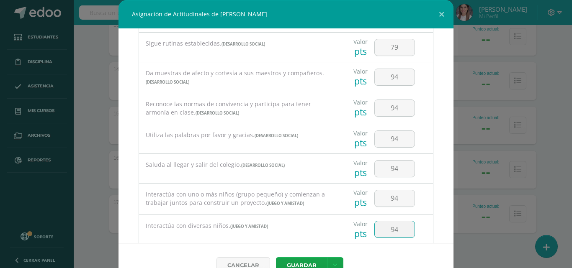
type input "94"
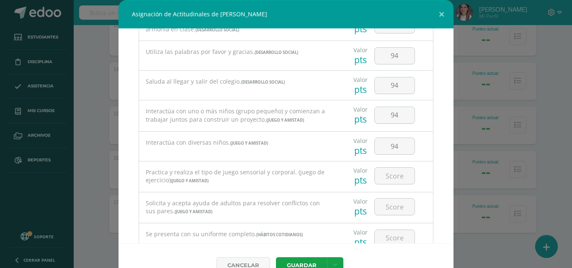
scroll to position [586, 0]
click at [394, 173] on input "number" at bounding box center [395, 175] width 40 height 16
type input "1"
type input "94"
click at [376, 203] on input "number" at bounding box center [395, 206] width 40 height 16
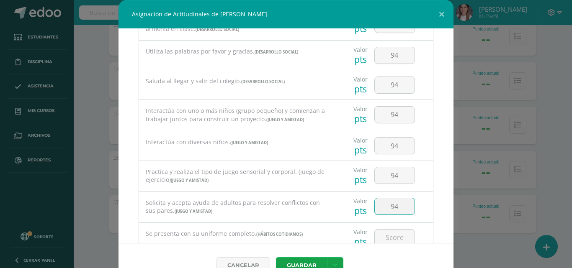
type input "94"
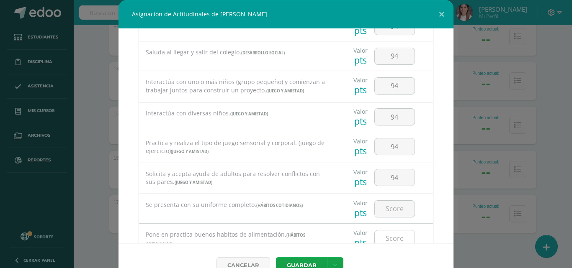
scroll to position [628, 0]
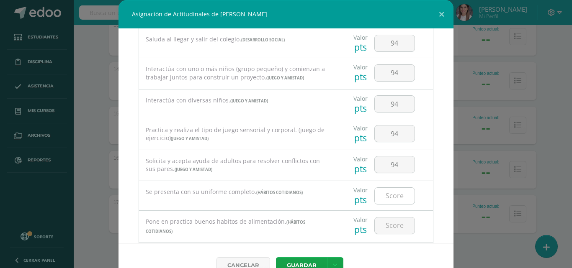
click at [401, 189] on input "number" at bounding box center [395, 196] width 40 height 16
type input "7"
type input "79"
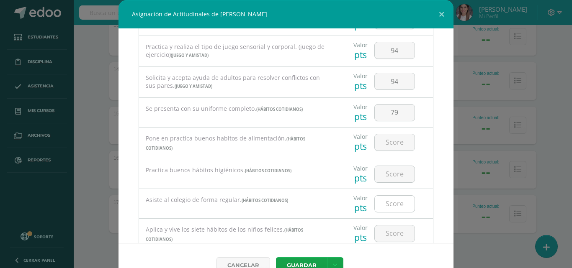
scroll to position [712, 0]
click at [393, 142] on input "number" at bounding box center [395, 142] width 40 height 16
type input "100"
click at [382, 166] on input "number" at bounding box center [395, 174] width 40 height 16
type input "100"
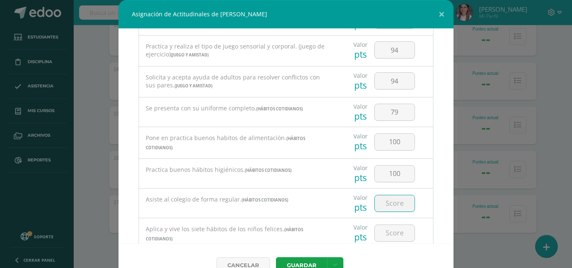
click at [396, 203] on input "number" at bounding box center [395, 204] width 40 height 16
type input "79"
click at [389, 230] on input "number" at bounding box center [395, 233] width 40 height 16
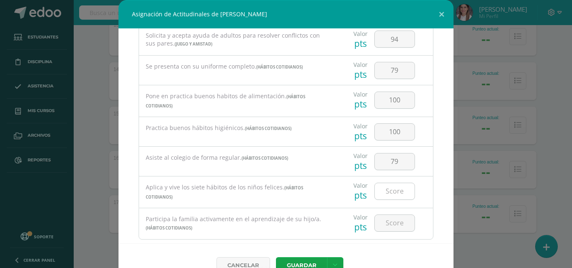
click at [390, 191] on input "number" at bounding box center [395, 191] width 40 height 16
type input "79"
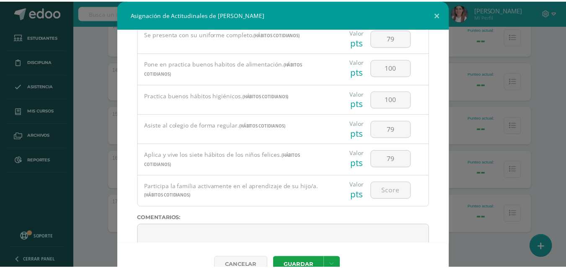
scroll to position [796, 0]
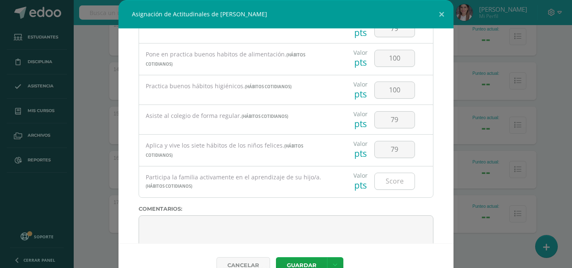
click at [379, 173] on input "number" at bounding box center [395, 181] width 40 height 16
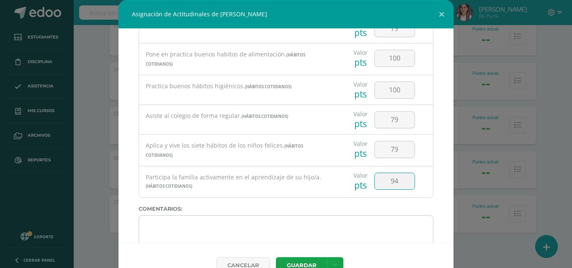
type input "94"
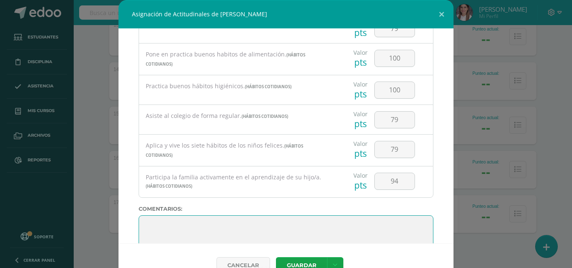
click at [155, 219] on textarea at bounding box center [286, 237] width 295 height 42
type textarea "m"
type textarea "M"
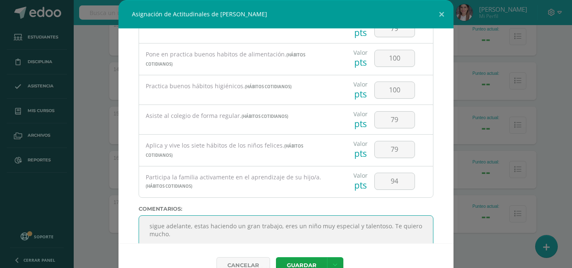
click at [148, 222] on textarea at bounding box center [286, 237] width 295 height 42
click at [147, 219] on textarea at bounding box center [286, 237] width 295 height 42
type textarea "Sigue adelante, estas haciendo un gran trabajo, eres un niño muy especial y tal…"
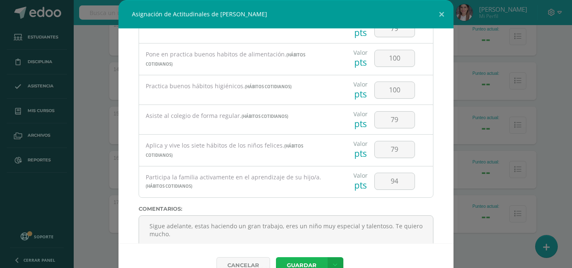
click at [297, 263] on button "Guardar" at bounding box center [301, 266] width 51 height 16
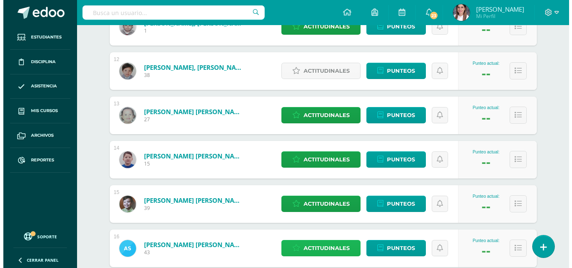
scroll to position [717, 0]
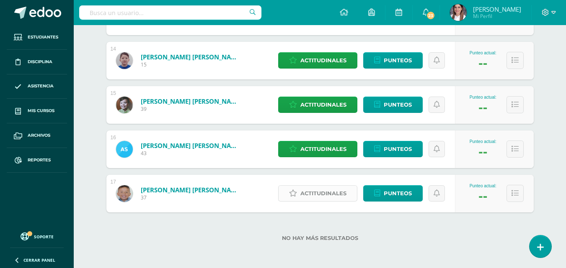
click at [309, 193] on span "Actitudinales" at bounding box center [323, 193] width 46 height 15
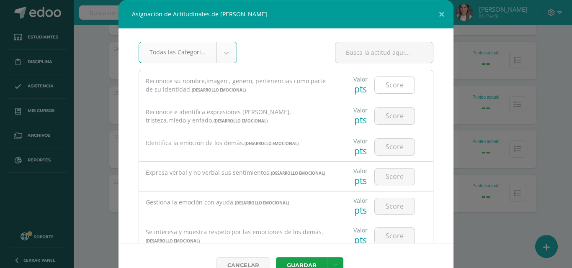
click at [375, 88] on input "number" at bounding box center [395, 85] width 40 height 16
type input "100"
click at [386, 111] on input "number" at bounding box center [395, 116] width 40 height 16
type input "100"
click at [383, 148] on input "number" at bounding box center [395, 147] width 40 height 16
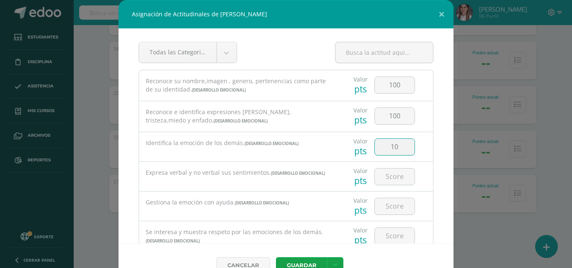
type input "1"
type input "94"
click at [394, 118] on input "100" at bounding box center [395, 116] width 40 height 16
type input "1"
type input "94"
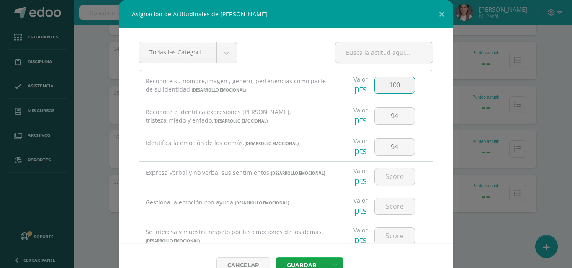
click at [396, 83] on input "100" at bounding box center [395, 85] width 40 height 16
type input "1"
type input "94"
click at [386, 175] on input "number" at bounding box center [395, 177] width 40 height 16
click at [380, 209] on input "number" at bounding box center [395, 206] width 40 height 16
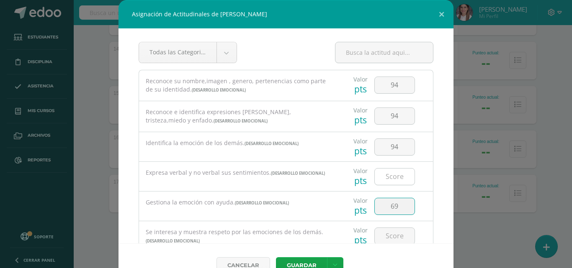
type input "69"
click at [379, 174] on input "number" at bounding box center [395, 177] width 40 height 16
type input "69"
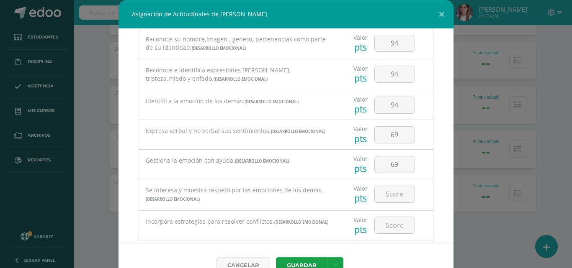
scroll to position [84, 0]
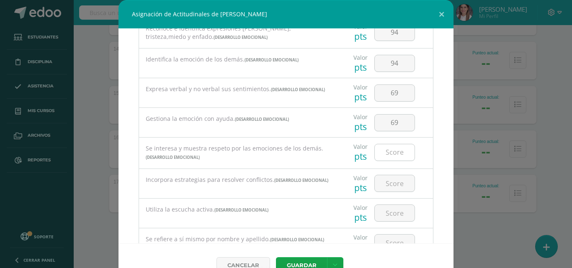
click at [392, 155] on input "number" at bounding box center [395, 152] width 40 height 16
type input "69"
click at [384, 186] on input "number" at bounding box center [395, 183] width 40 height 16
click at [397, 185] on input "number" at bounding box center [395, 183] width 40 height 16
click at [293, 264] on button "Guardar" at bounding box center [301, 266] width 51 height 16
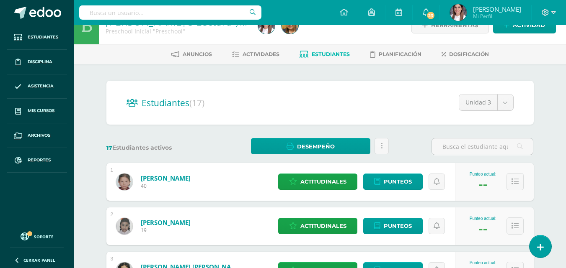
scroll to position [0, 0]
